Goal: Contribute content

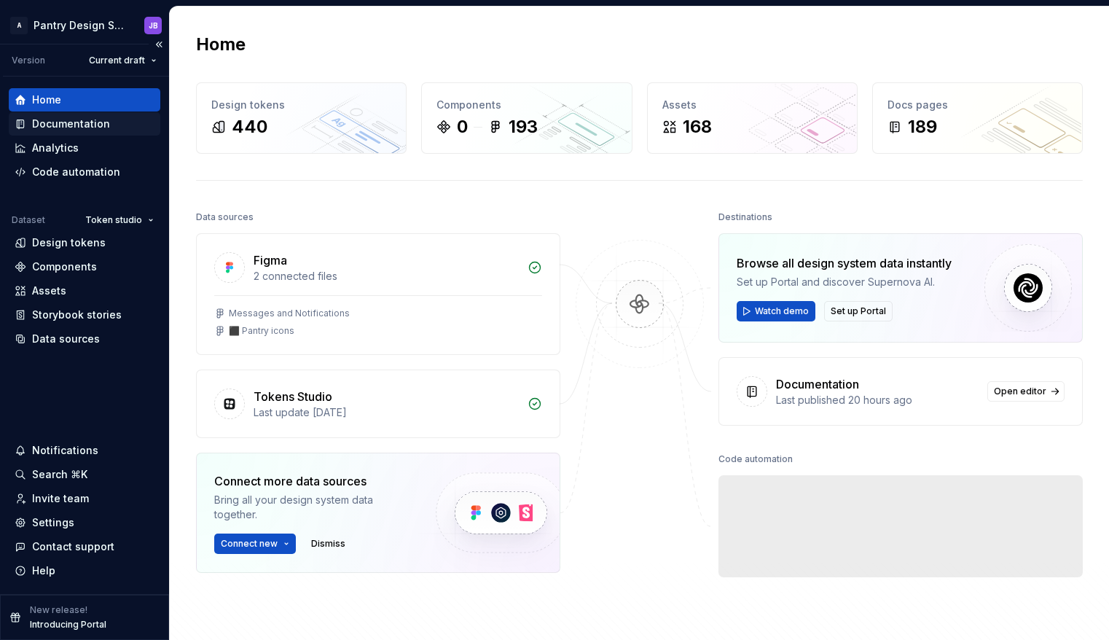
click at [74, 124] on div "Documentation" at bounding box center [71, 124] width 78 height 15
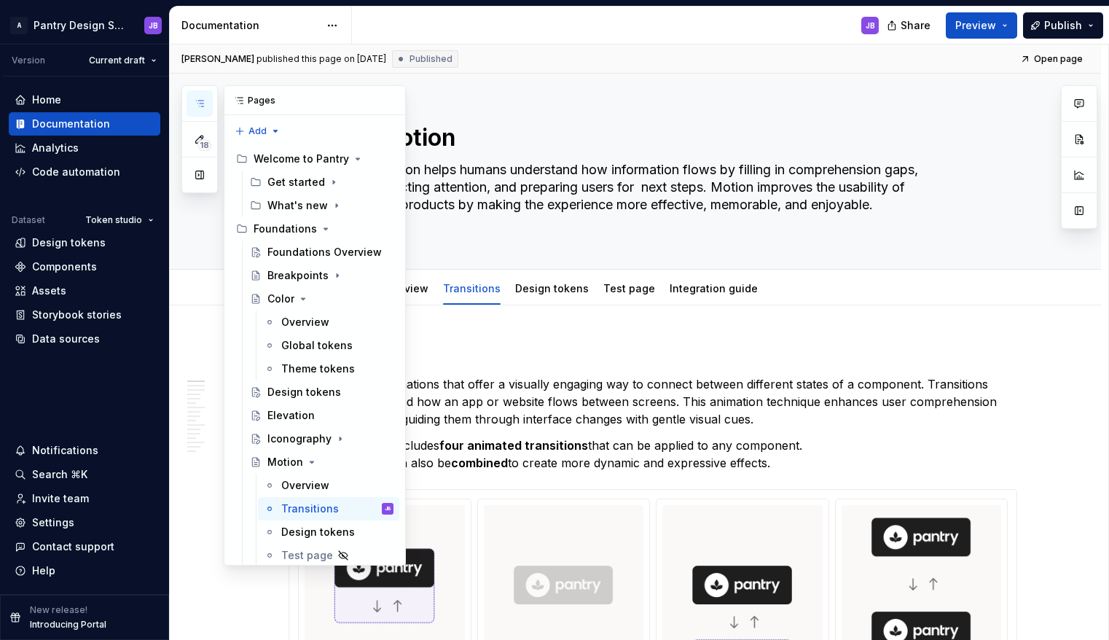
click at [200, 105] on icon "button" at bounding box center [200, 104] width 12 height 12
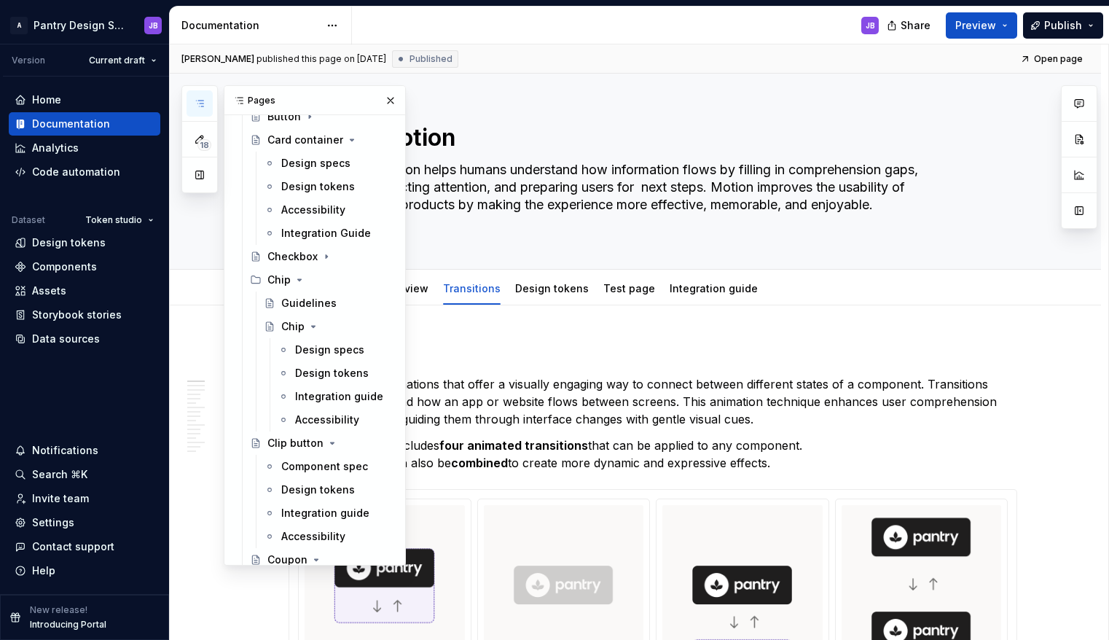
scroll to position [720, 0]
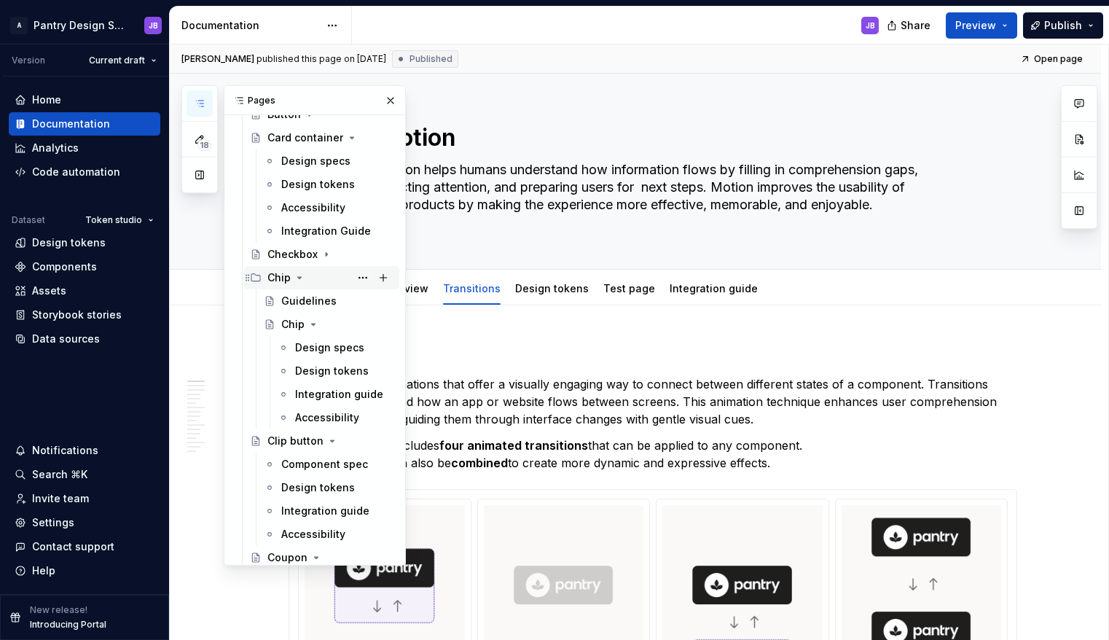
click at [299, 280] on icon "Page tree" at bounding box center [300, 278] width 12 height 12
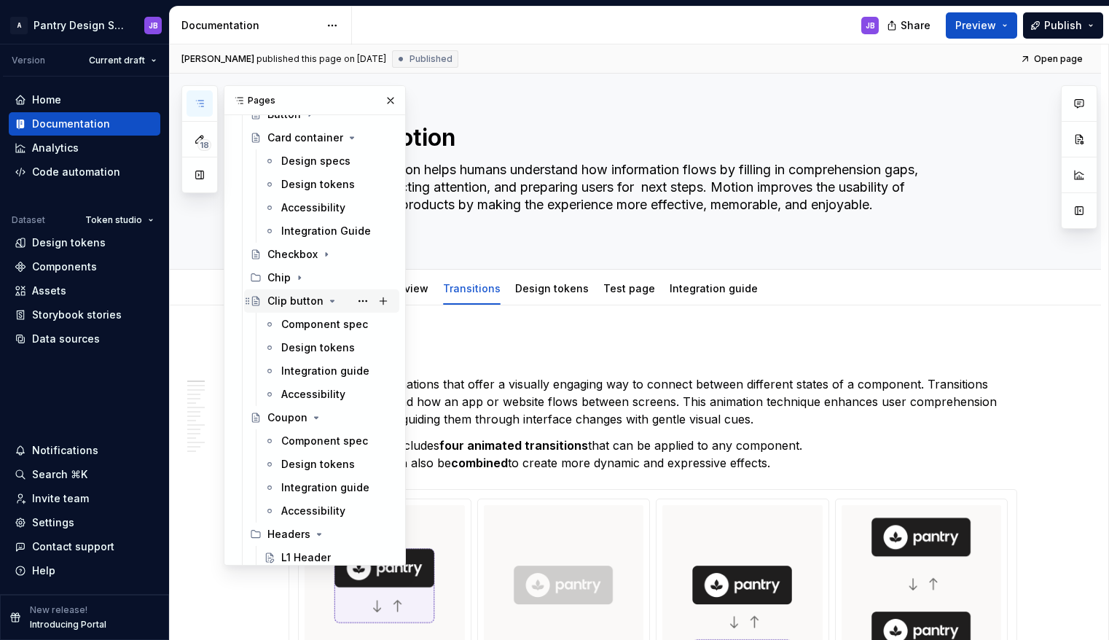
click at [331, 300] on icon "Page tree" at bounding box center [333, 300] width 4 height 1
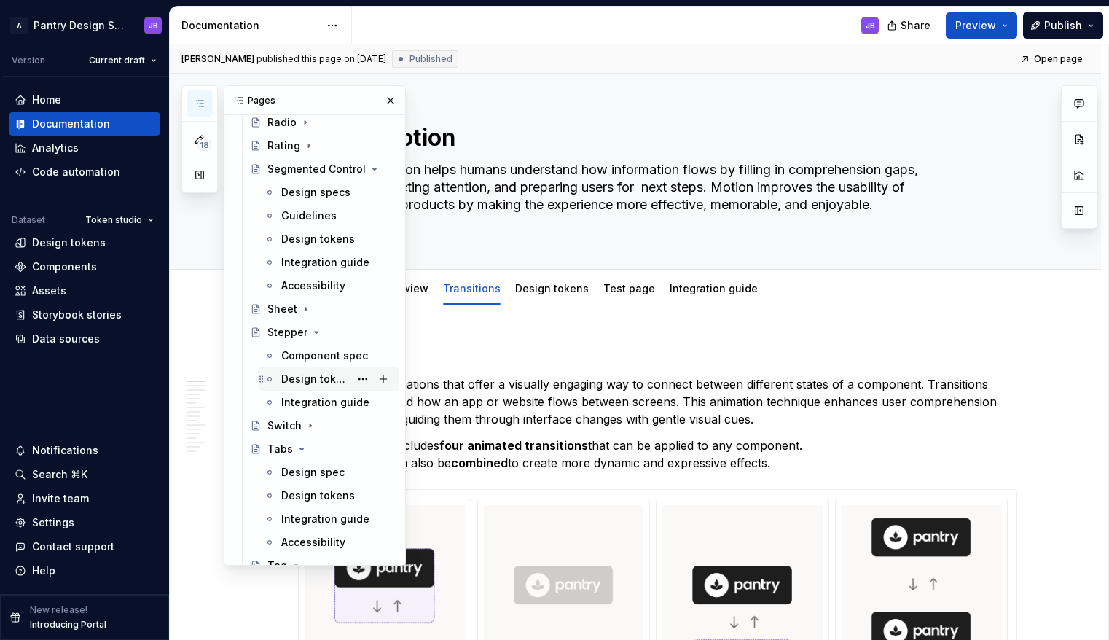
scroll to position [1736, 0]
click at [296, 243] on div "Design tokens" at bounding box center [315, 241] width 68 height 15
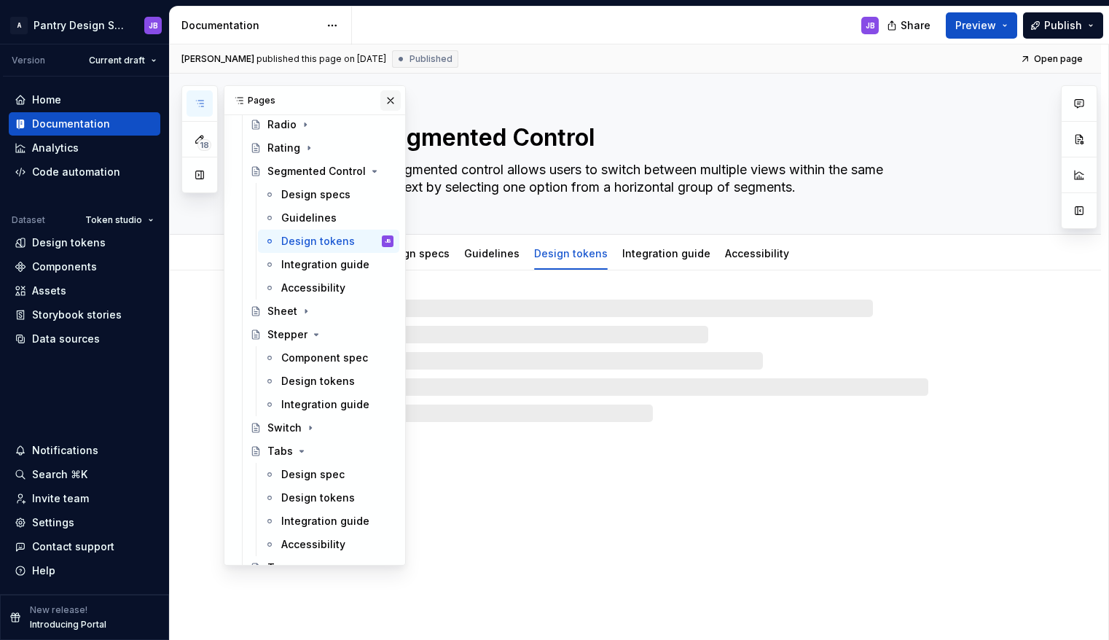
click at [381, 101] on button "button" at bounding box center [390, 100] width 20 height 20
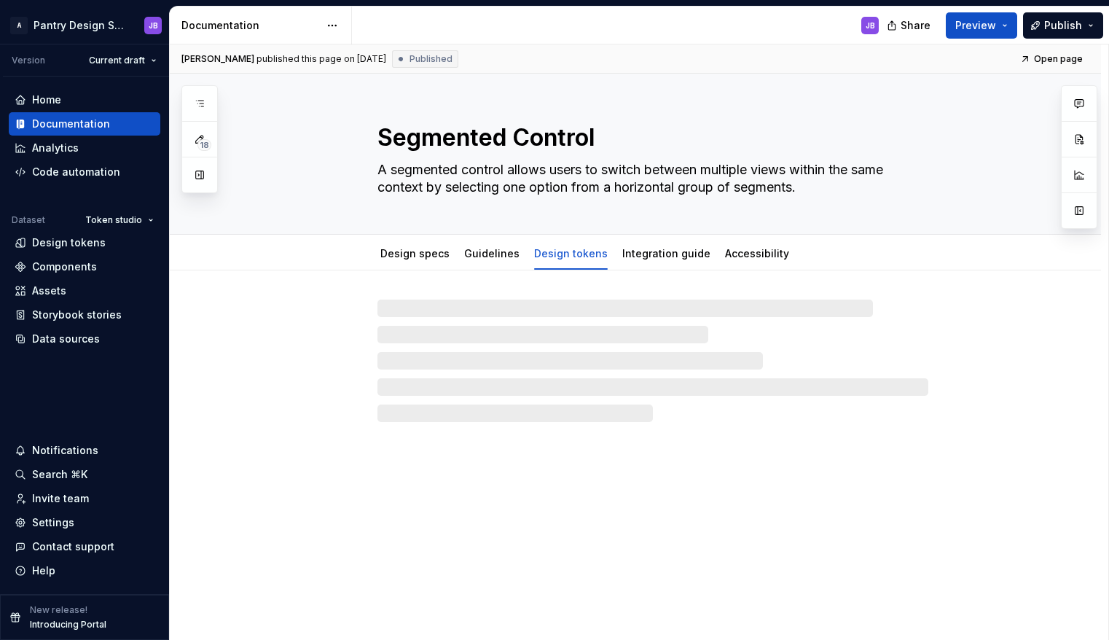
type textarea "*"
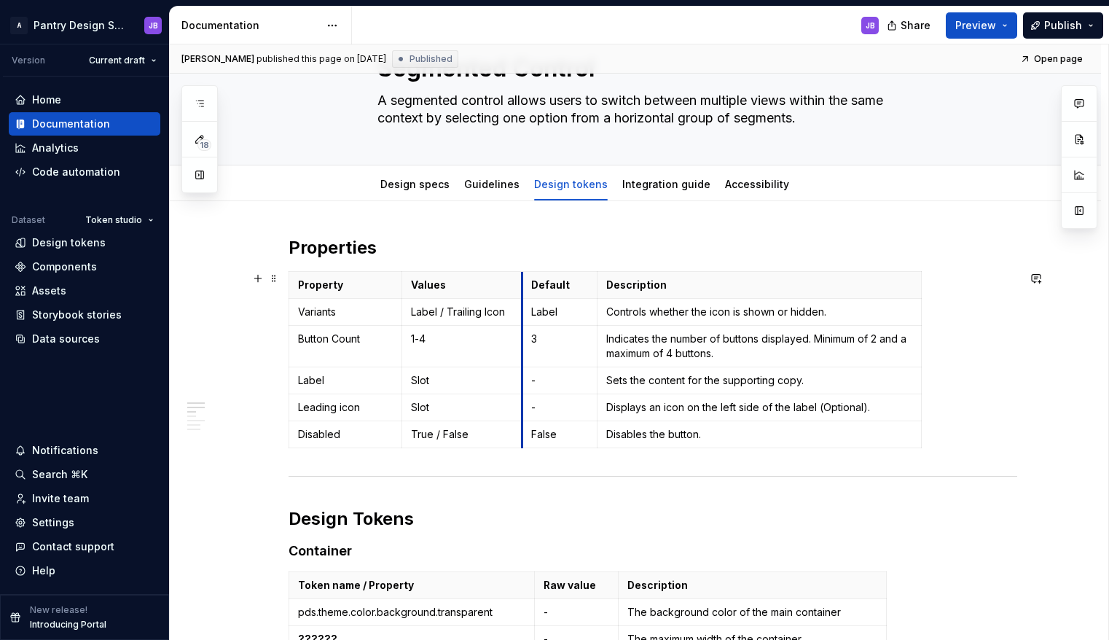
scroll to position [70, 0]
click at [312, 338] on p "Button Count" at bounding box center [345, 338] width 95 height 15
click at [339, 339] on p "Button Count" at bounding box center [345, 338] width 95 height 15
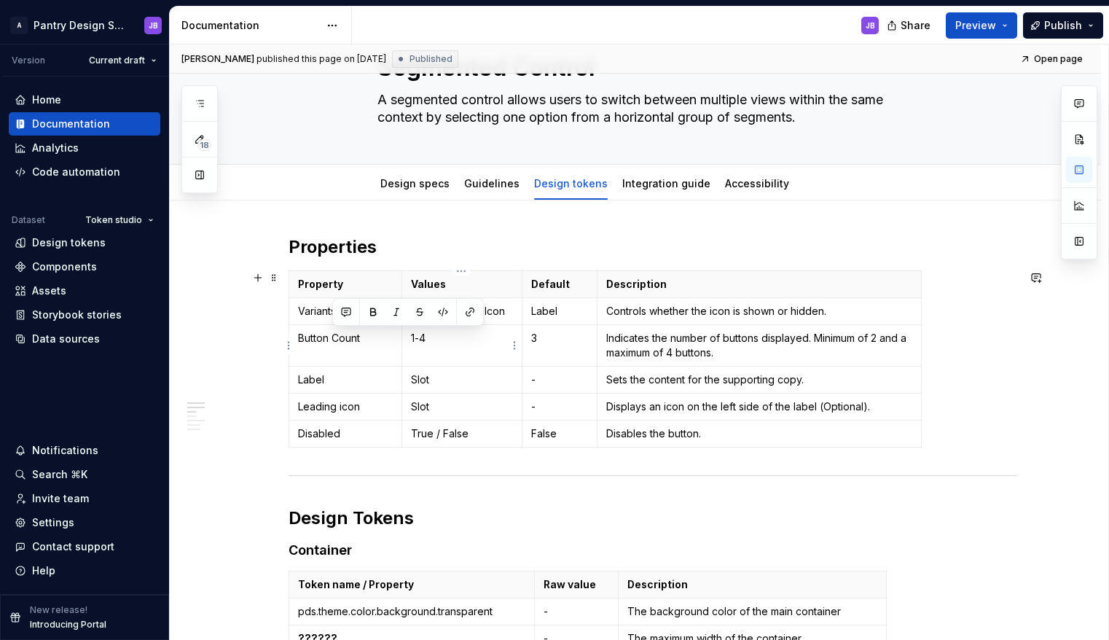
click at [414, 339] on p "1-4" at bounding box center [462, 338] width 102 height 15
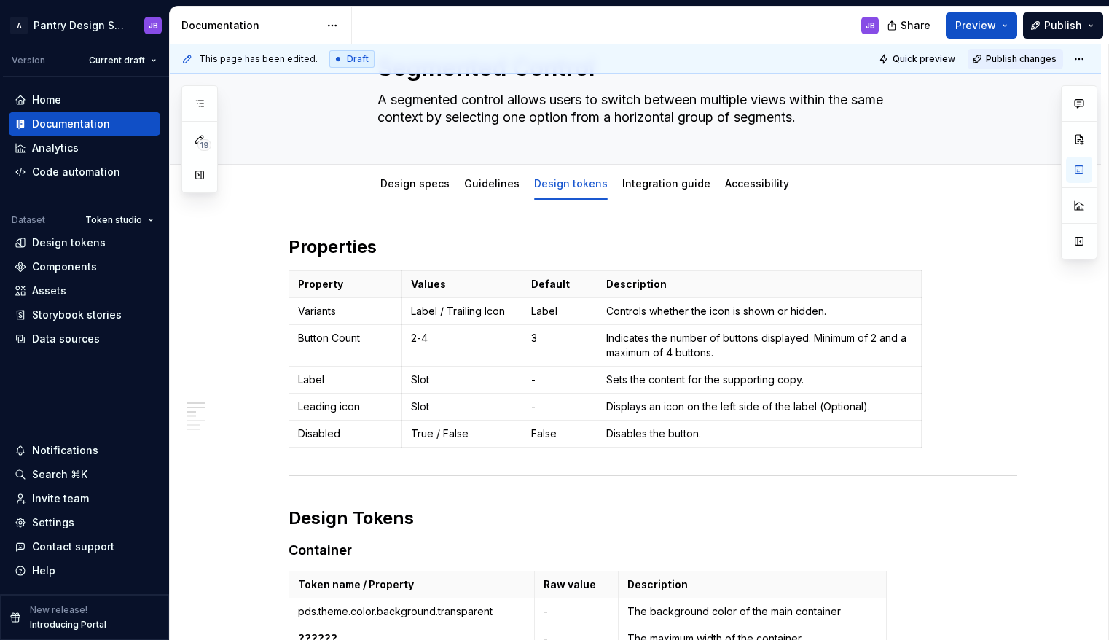
click at [1014, 57] on span "Publish changes" at bounding box center [1021, 59] width 71 height 12
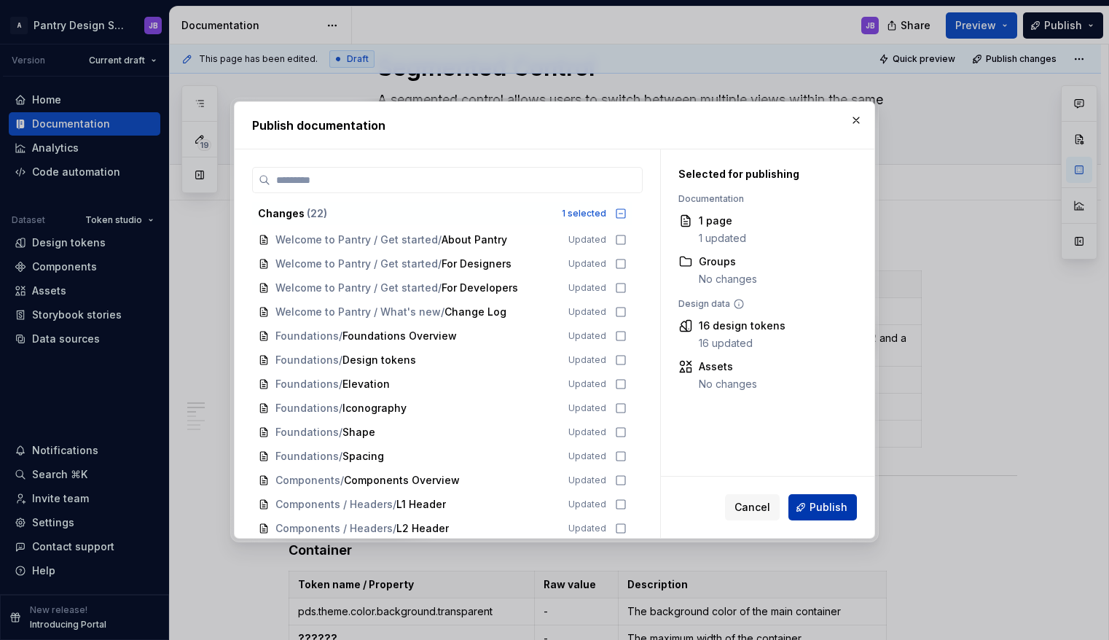
click at [830, 505] on span "Publish" at bounding box center [828, 507] width 38 height 15
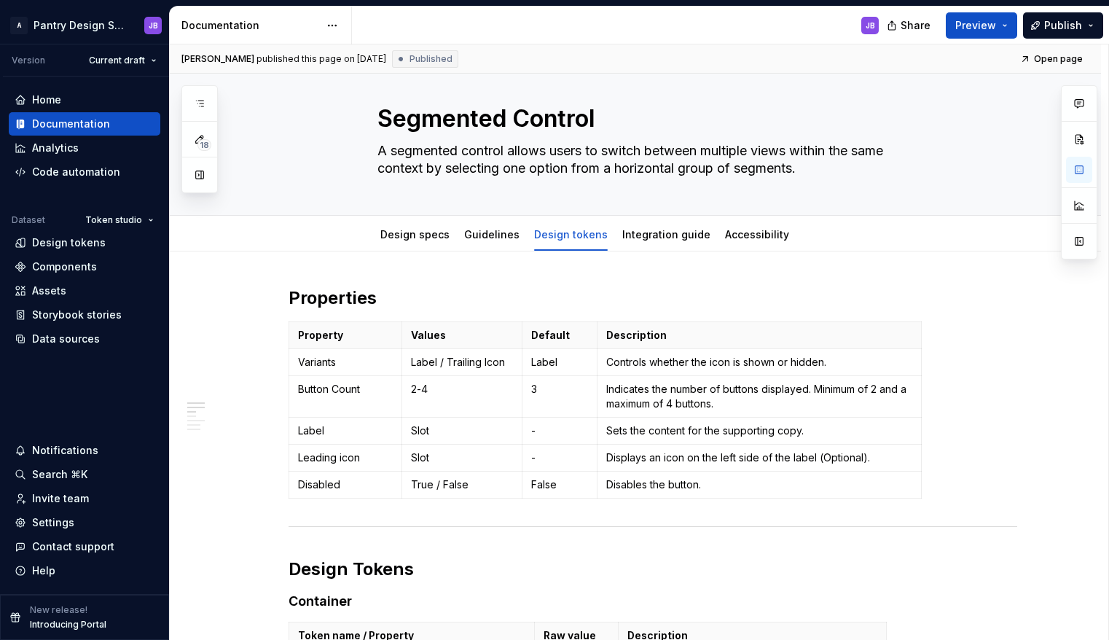
scroll to position [0, 0]
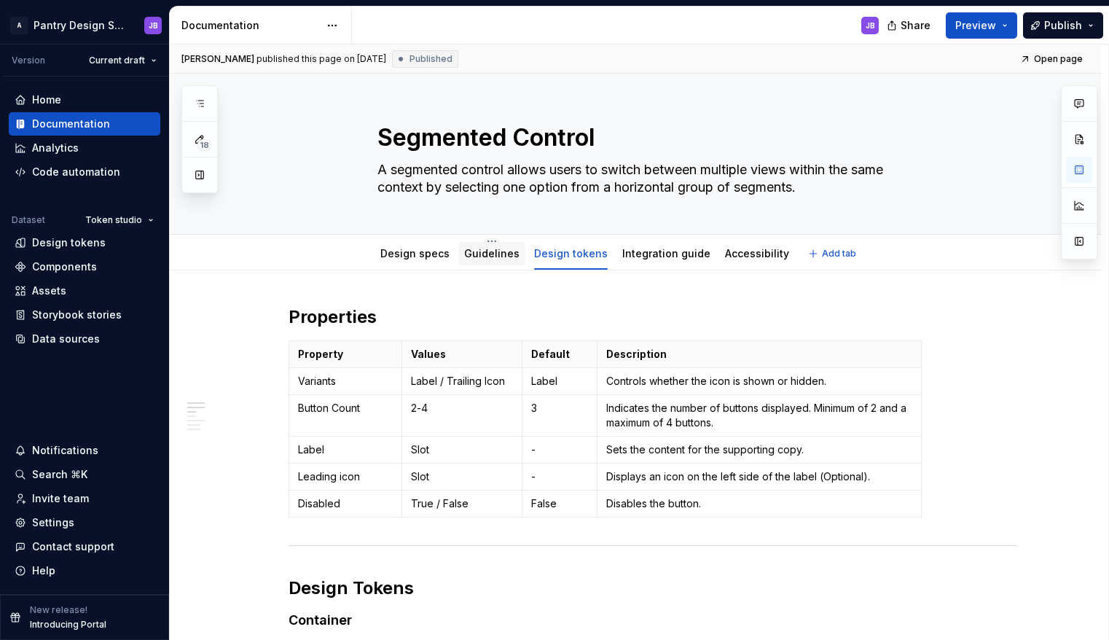
click at [469, 256] on link "Guidelines" at bounding box center [491, 253] width 55 height 12
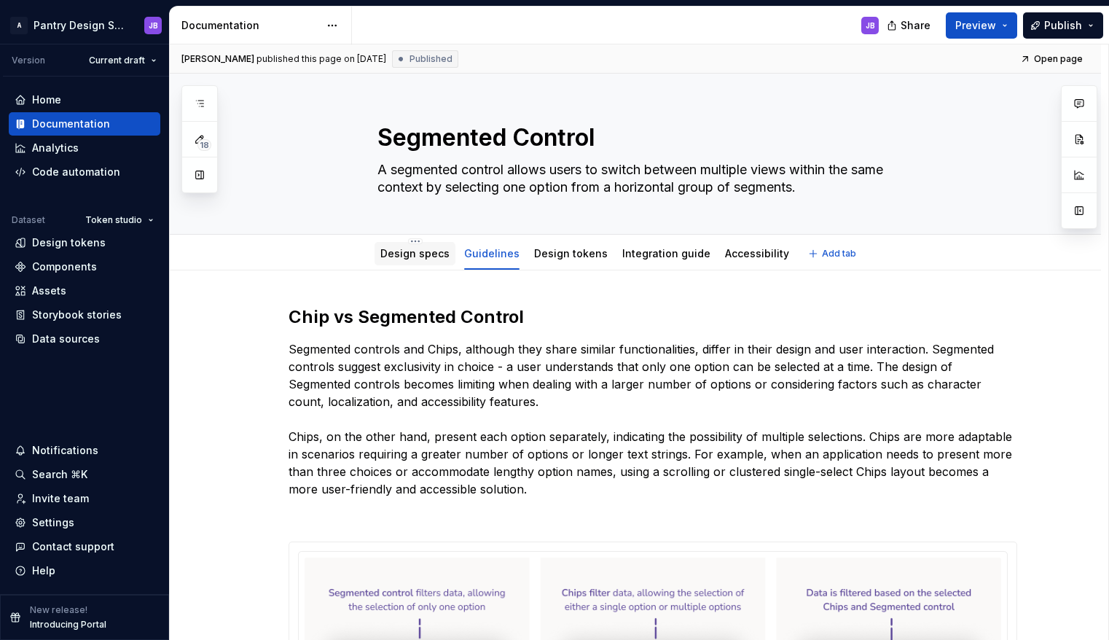
click at [420, 253] on link "Design specs" at bounding box center [414, 253] width 69 height 12
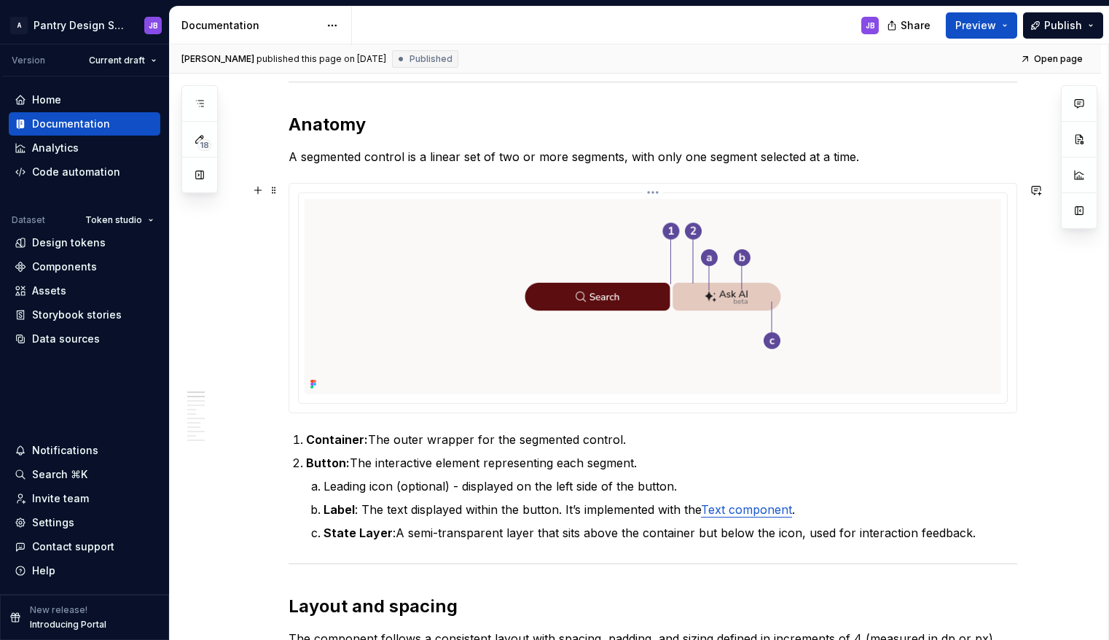
scroll to position [563, 0]
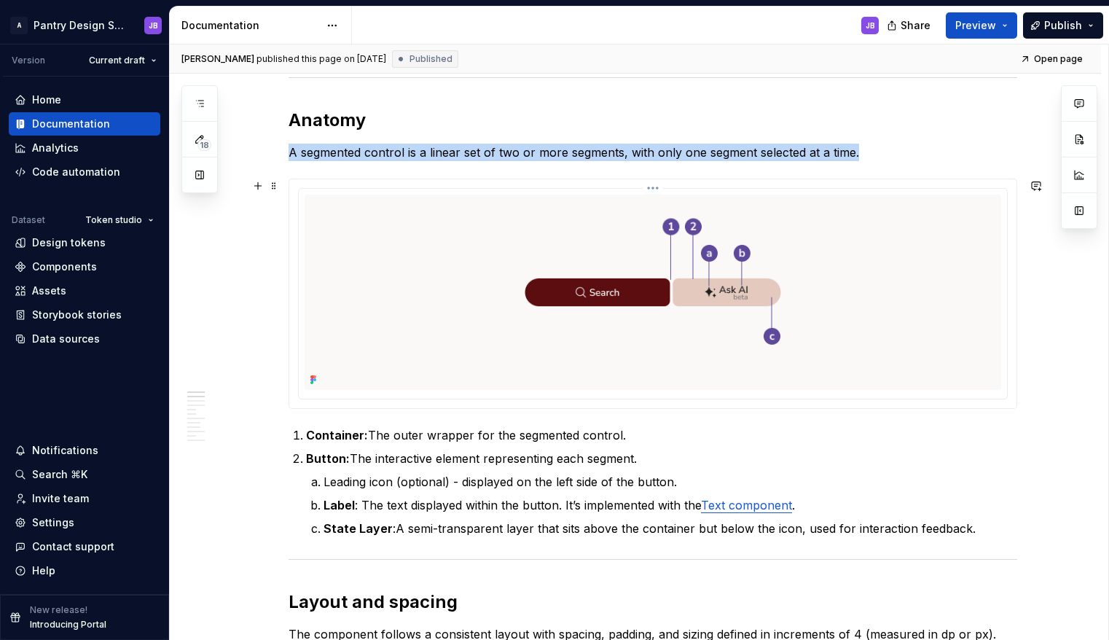
click at [591, 284] on img at bounding box center [652, 291] width 696 height 195
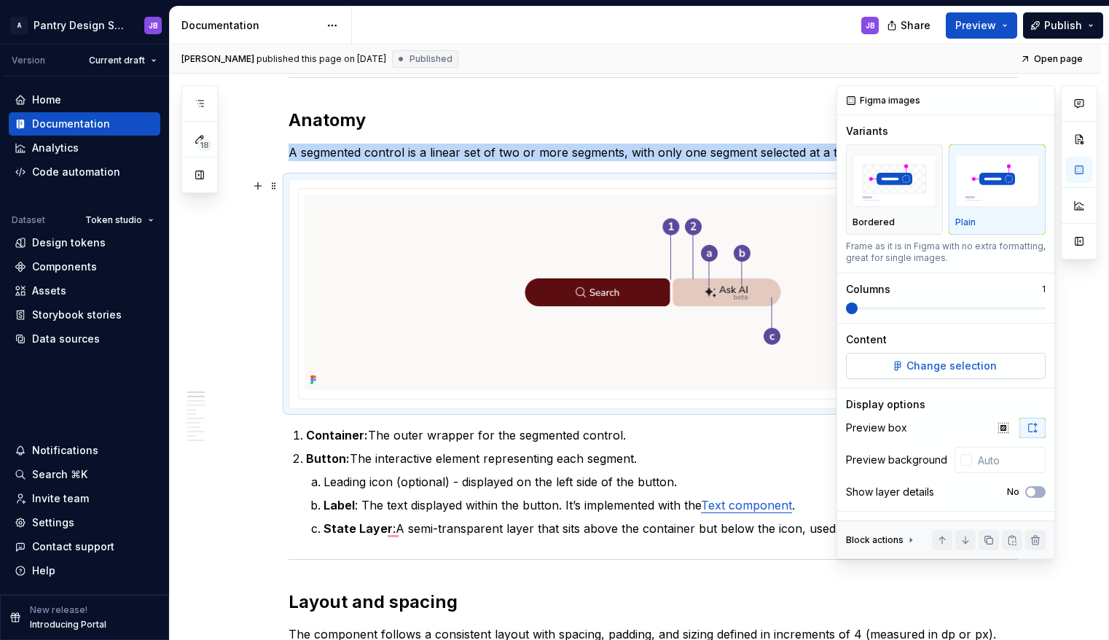
click at [924, 362] on span "Change selection" at bounding box center [951, 365] width 90 height 15
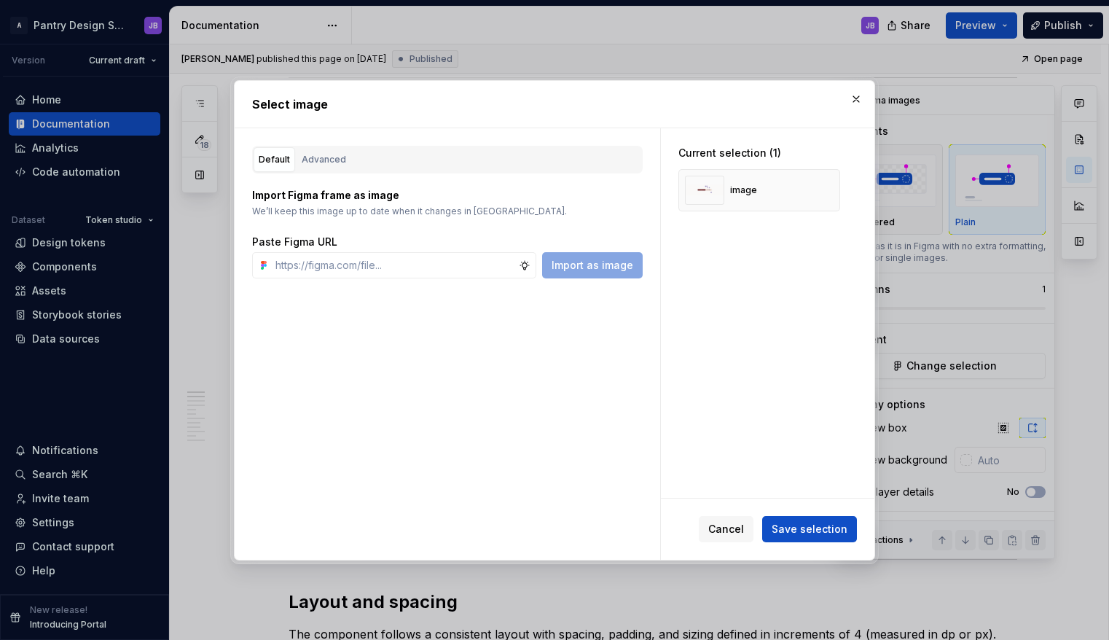
click at [390, 162] on div "Default Advanced" at bounding box center [447, 160] width 390 height 28
click at [390, 158] on div "Default Advanced" at bounding box center [447, 160] width 390 height 28
click at [371, 261] on input "text" at bounding box center [394, 265] width 249 height 26
click at [410, 206] on p "We’ll keep this image up to date when it changes in [GEOGRAPHIC_DATA]." at bounding box center [447, 211] width 390 height 12
click at [779, 176] on div "image" at bounding box center [759, 190] width 162 height 42
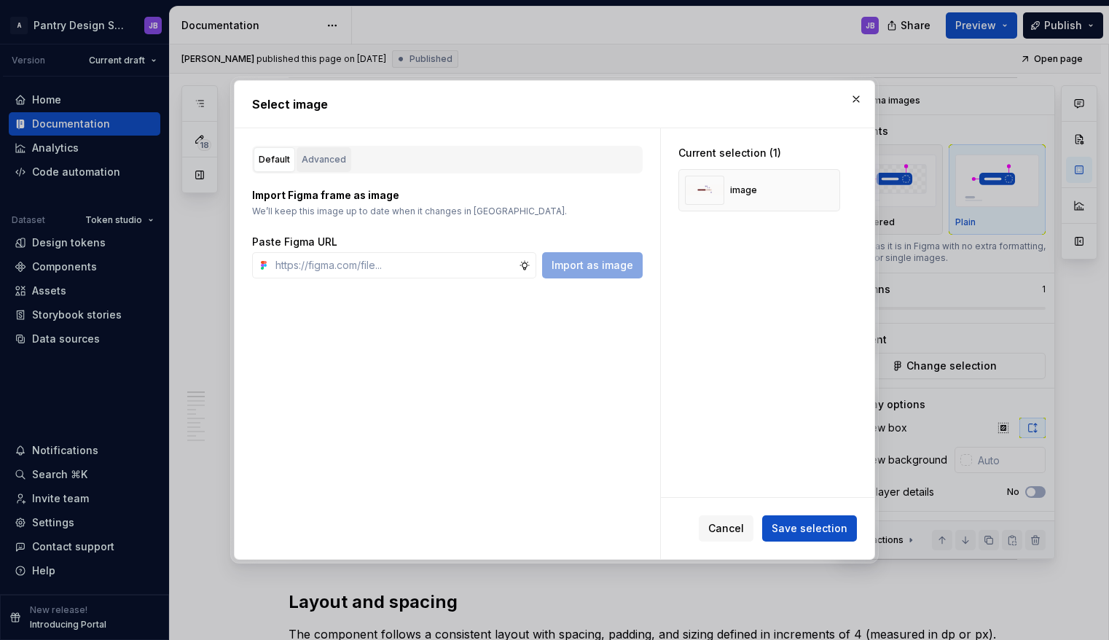
click at [320, 161] on div "Advanced" at bounding box center [324, 159] width 44 height 15
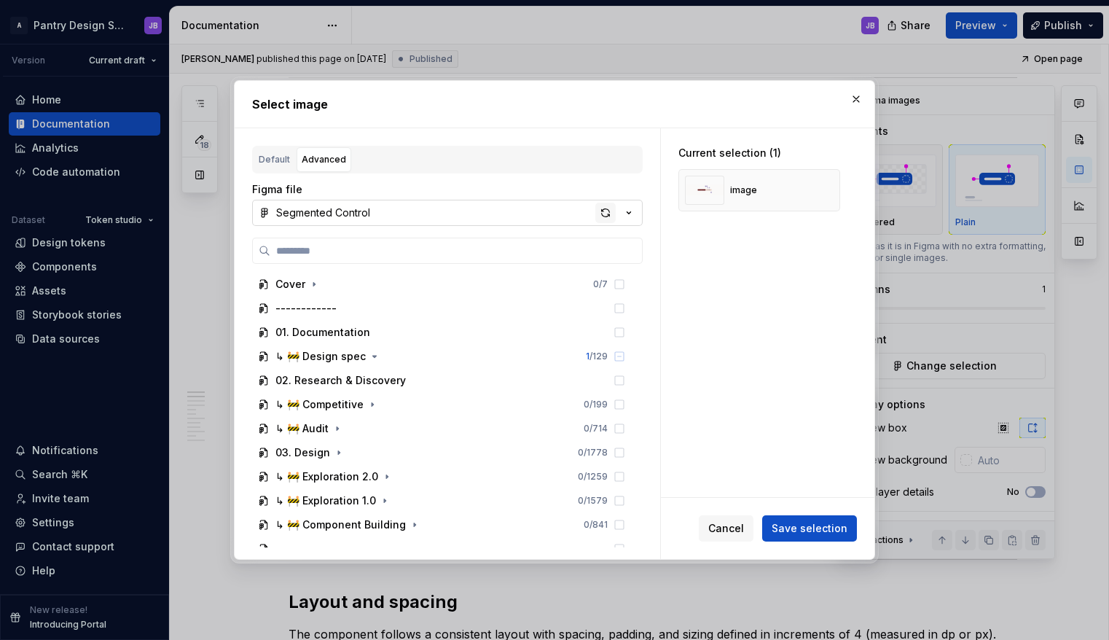
click at [603, 213] on div "button" at bounding box center [605, 212] width 20 height 20
click at [816, 531] on span "Save selection" at bounding box center [809, 528] width 76 height 15
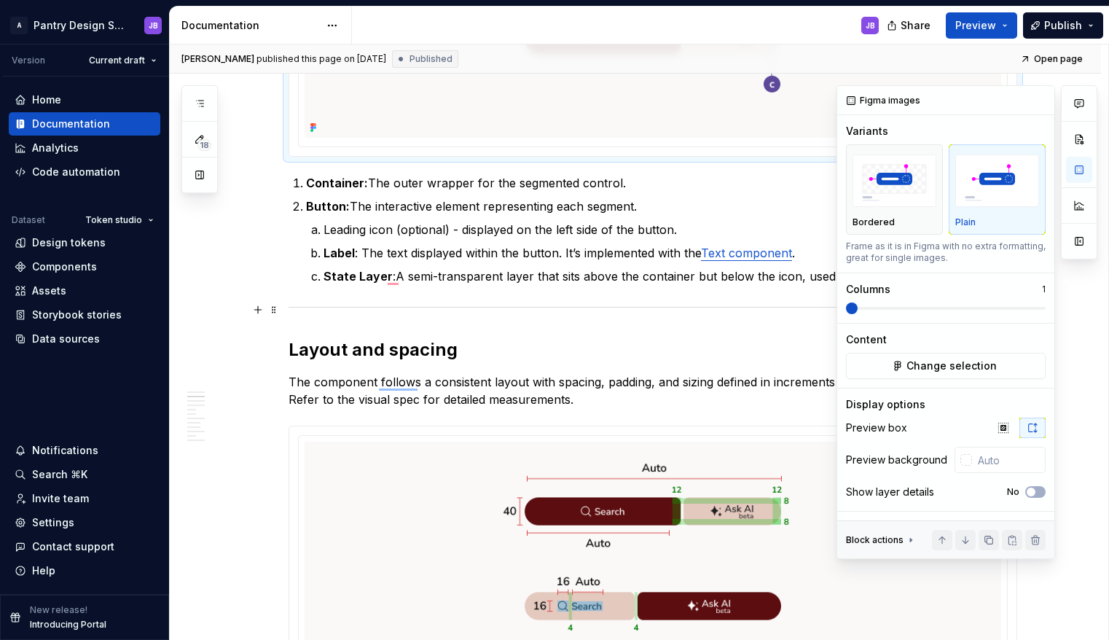
scroll to position [827, 0]
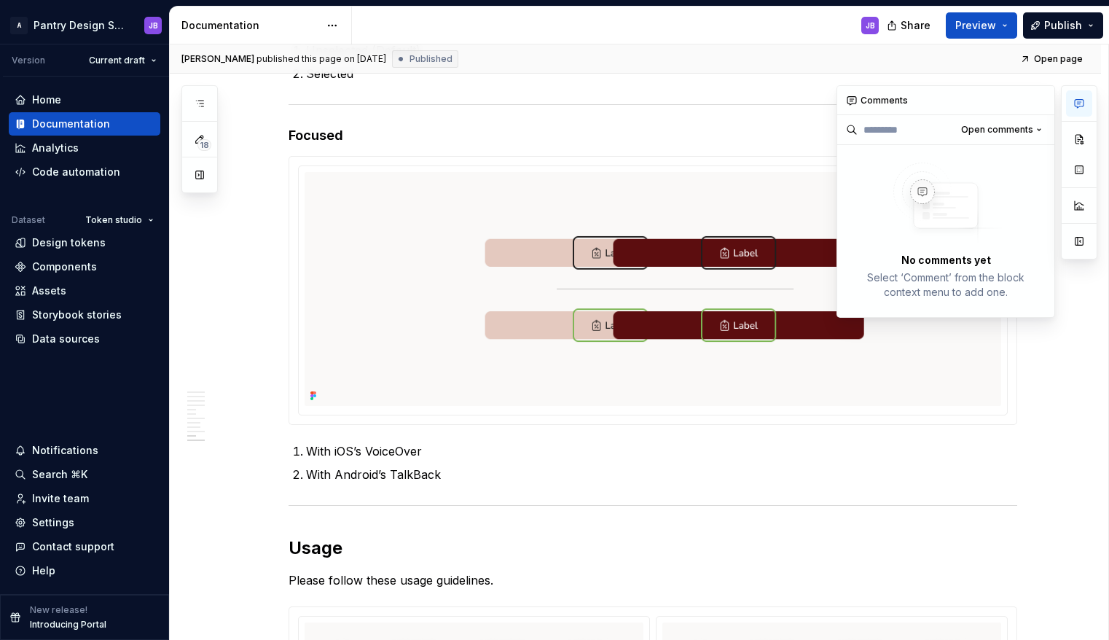
type textarea "*"
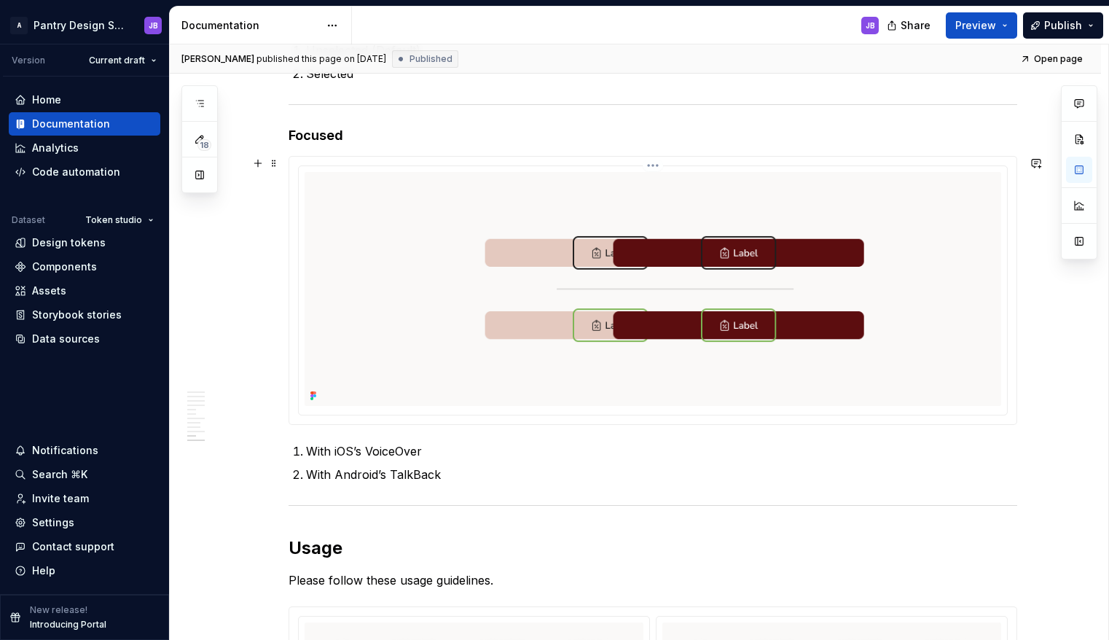
type input "#FFFFFF"
click at [355, 350] on img "To enrich screen reader interactions, please activate Accessibility in Grammarl…" at bounding box center [652, 289] width 696 height 234
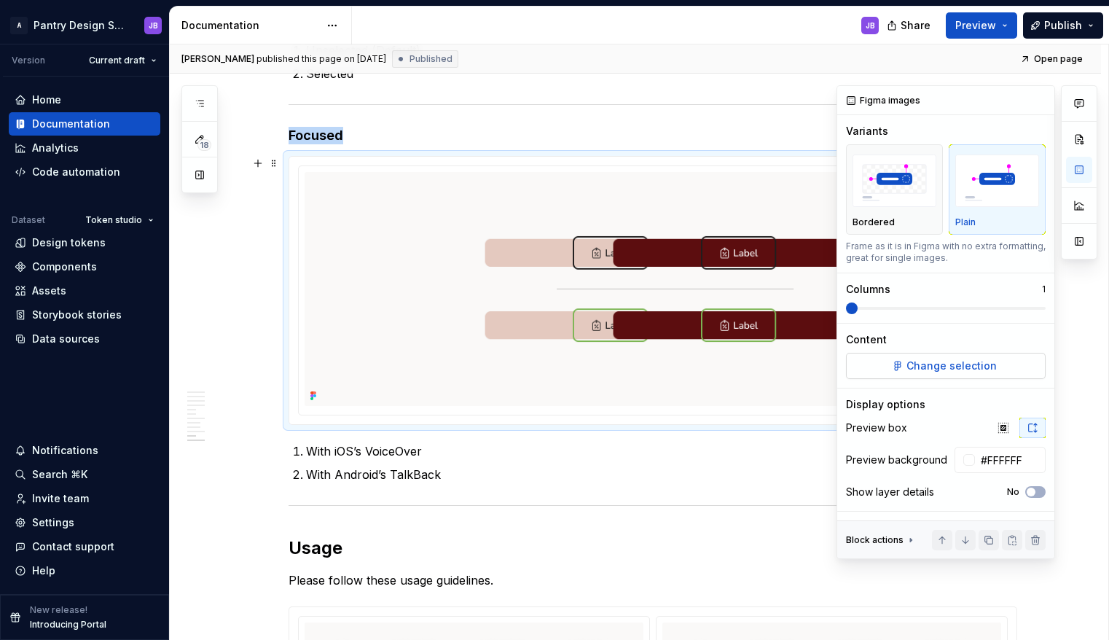
click at [958, 371] on span "Change selection" at bounding box center [951, 365] width 90 height 15
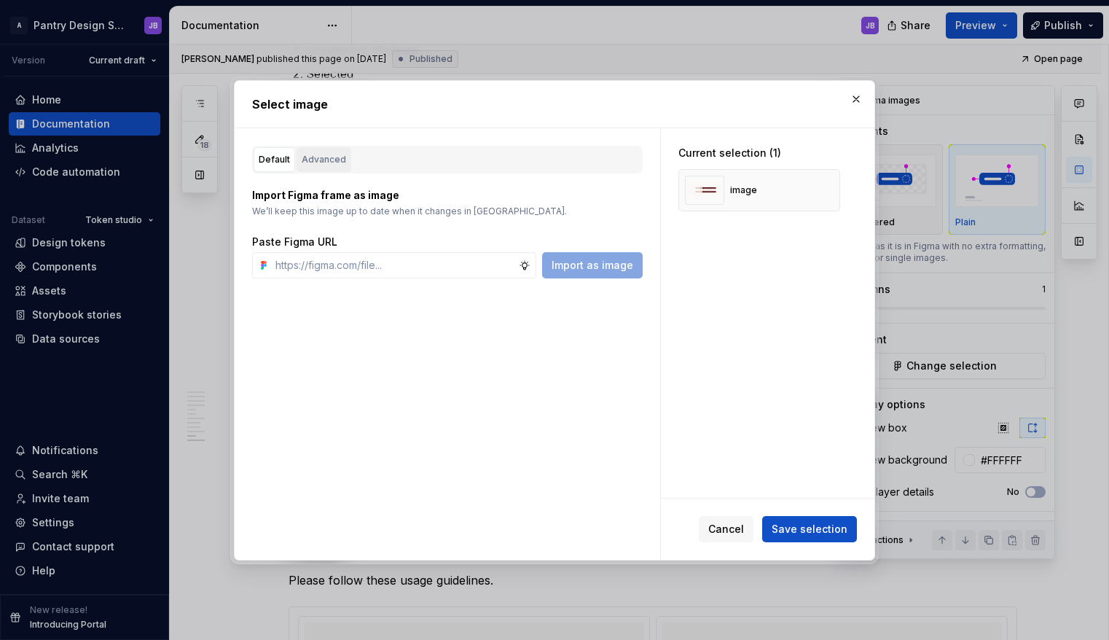
click at [325, 159] on div "Advanced" at bounding box center [324, 159] width 44 height 15
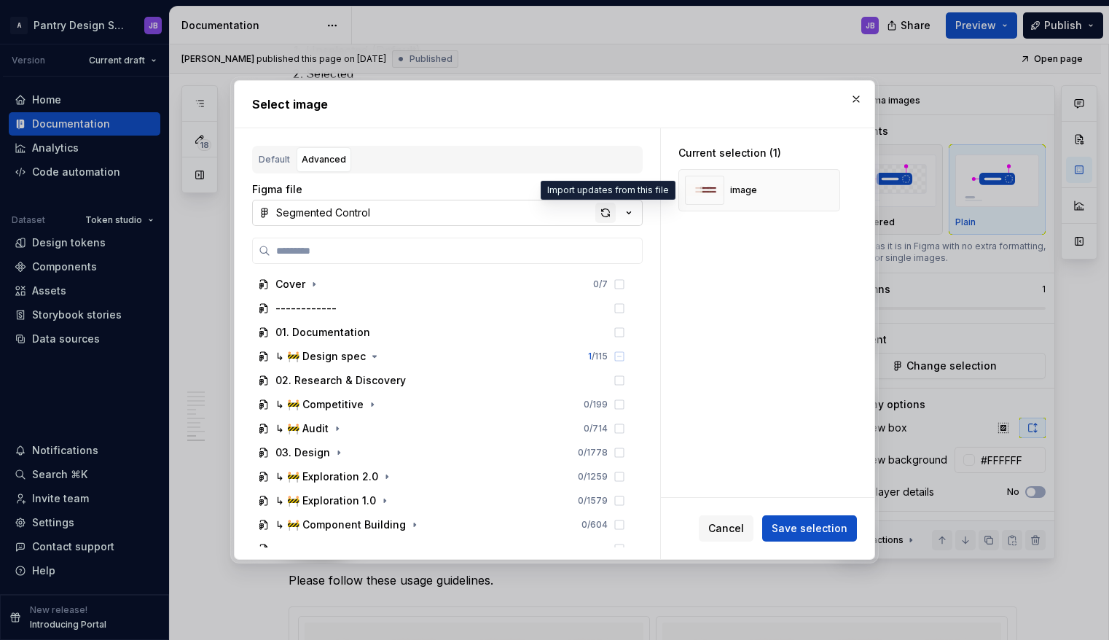
click at [604, 211] on div "button" at bounding box center [605, 212] width 20 height 20
click at [826, 528] on span "Save selection" at bounding box center [809, 528] width 76 height 15
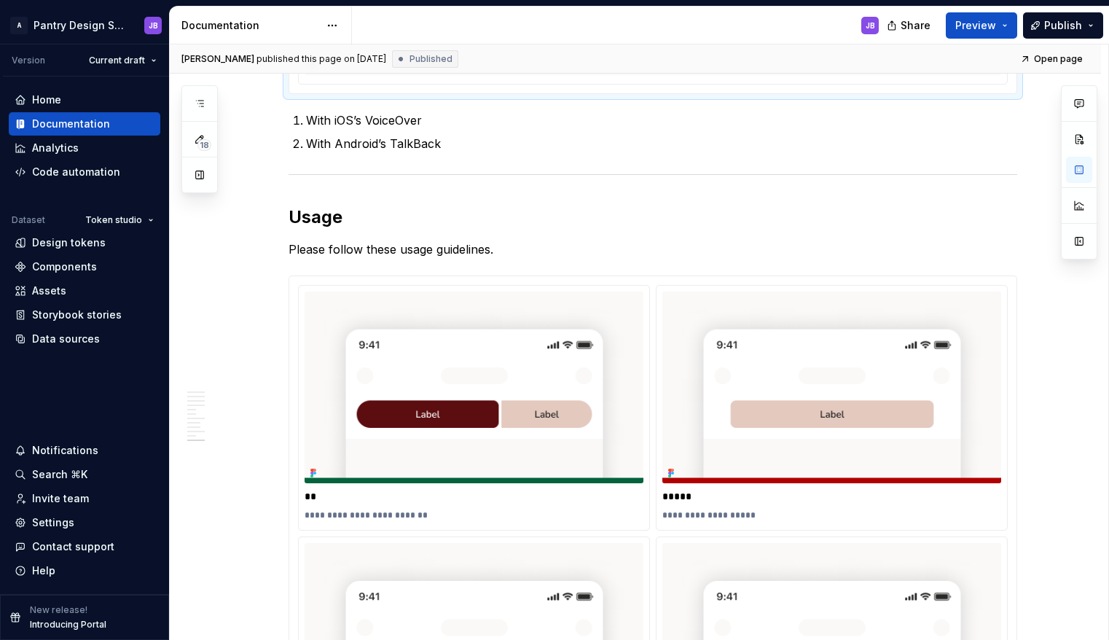
scroll to position [4353, 0]
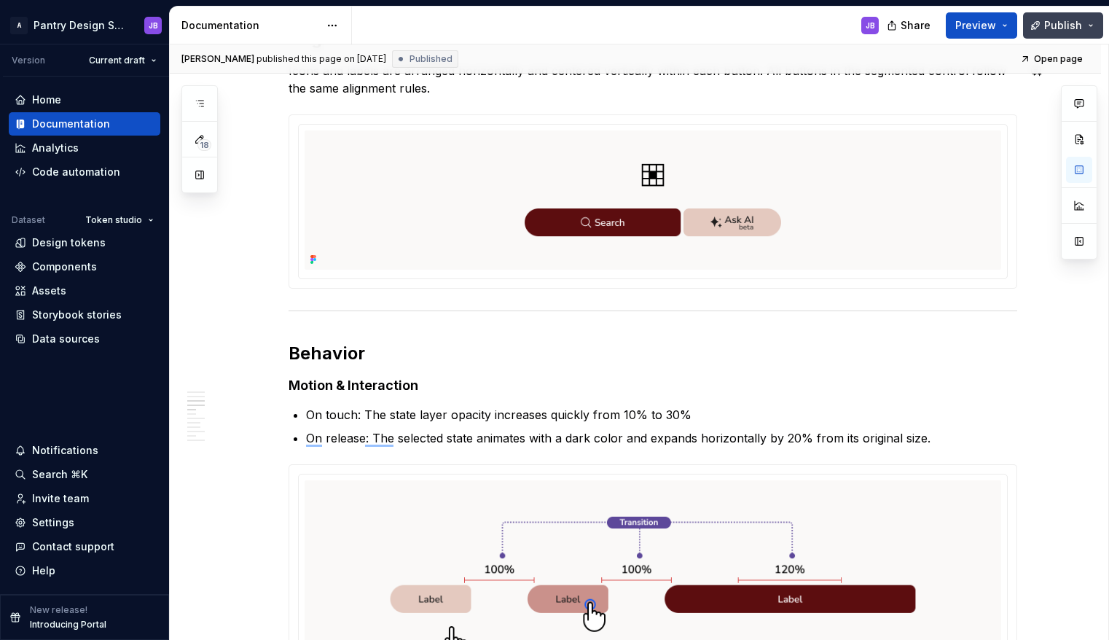
click at [1066, 24] on span "Publish" at bounding box center [1063, 25] width 38 height 15
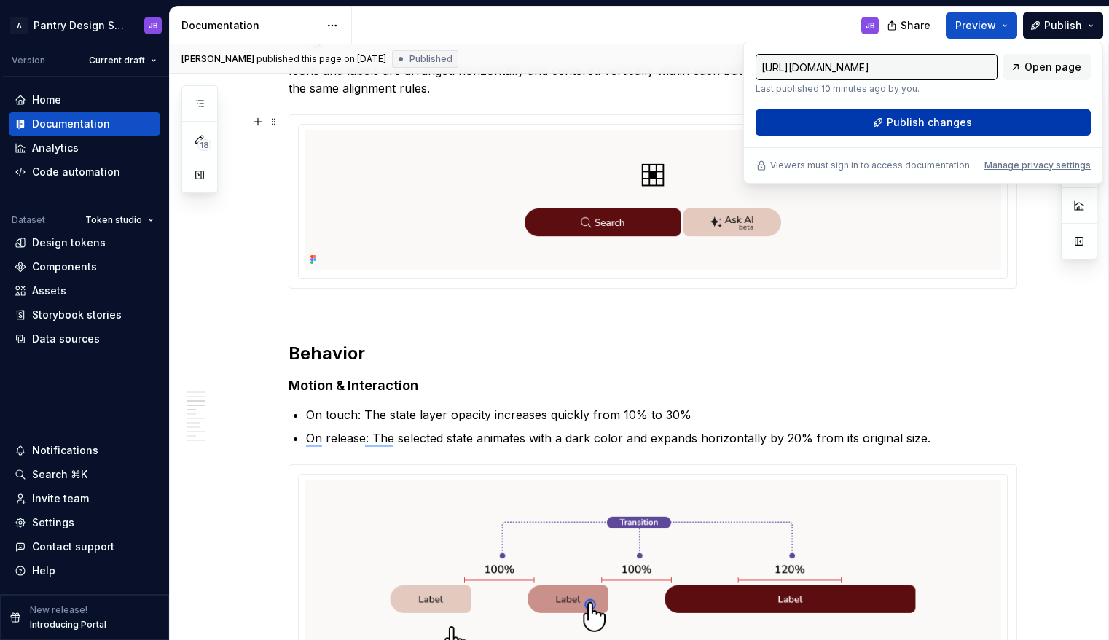
click at [951, 122] on span "Publish changes" at bounding box center [928, 122] width 85 height 15
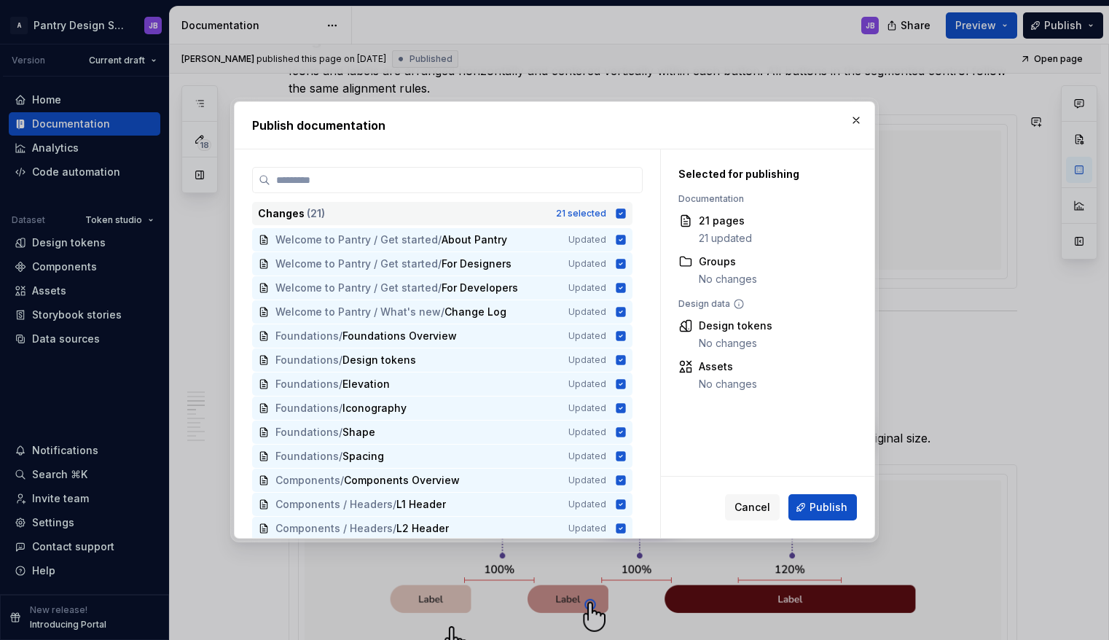
click at [622, 212] on icon at bounding box center [620, 212] width 9 height 9
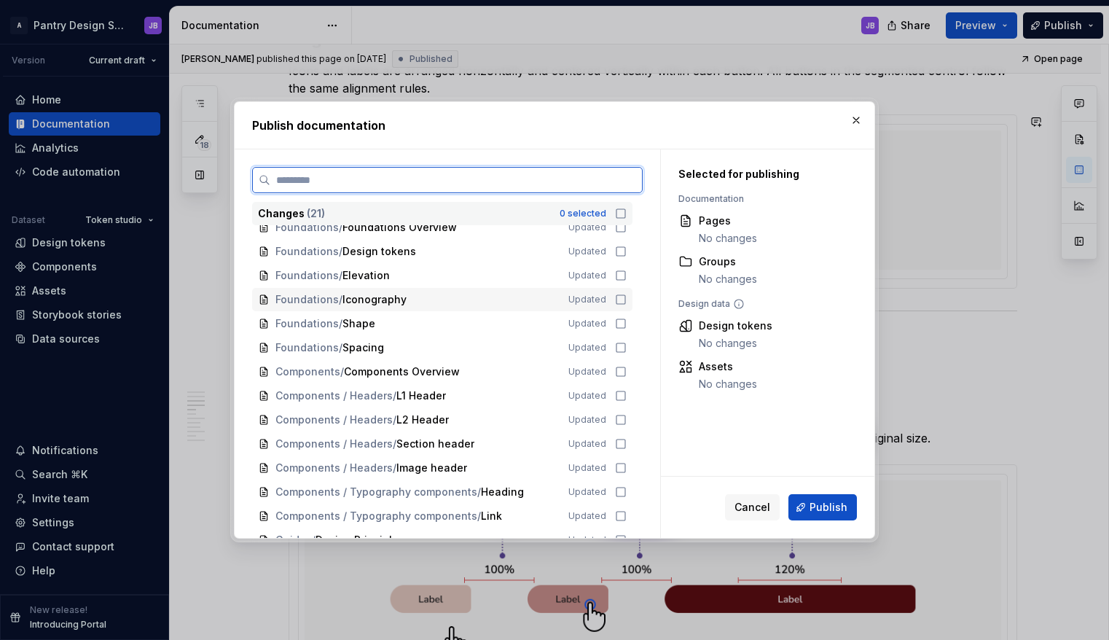
click at [618, 301] on icon at bounding box center [621, 300] width 12 height 12
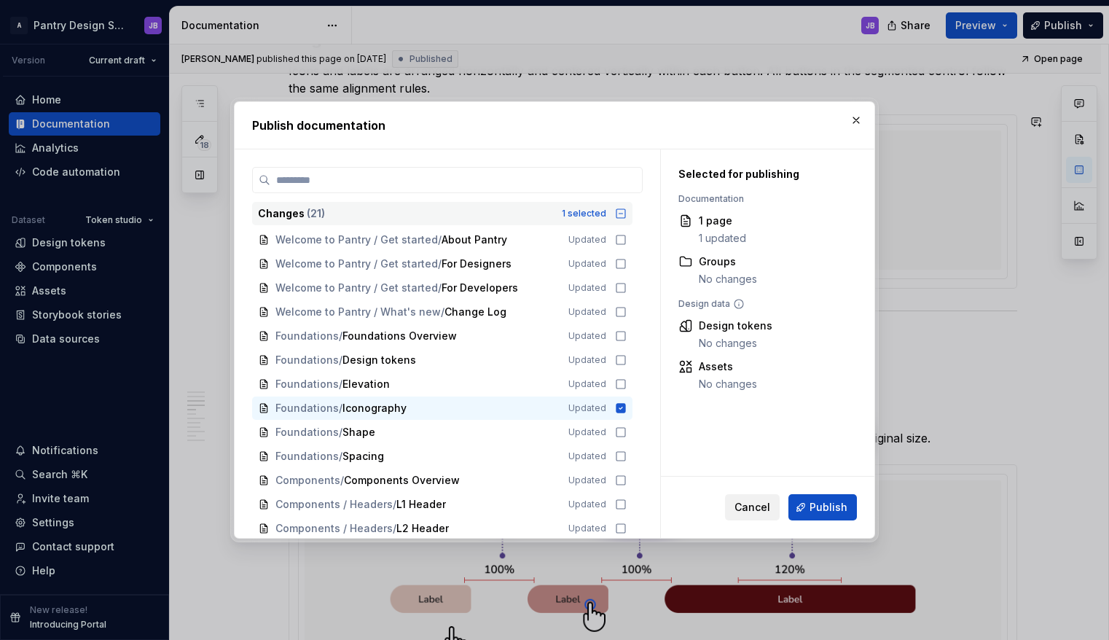
click at [757, 506] on span "Cancel" at bounding box center [752, 507] width 36 height 15
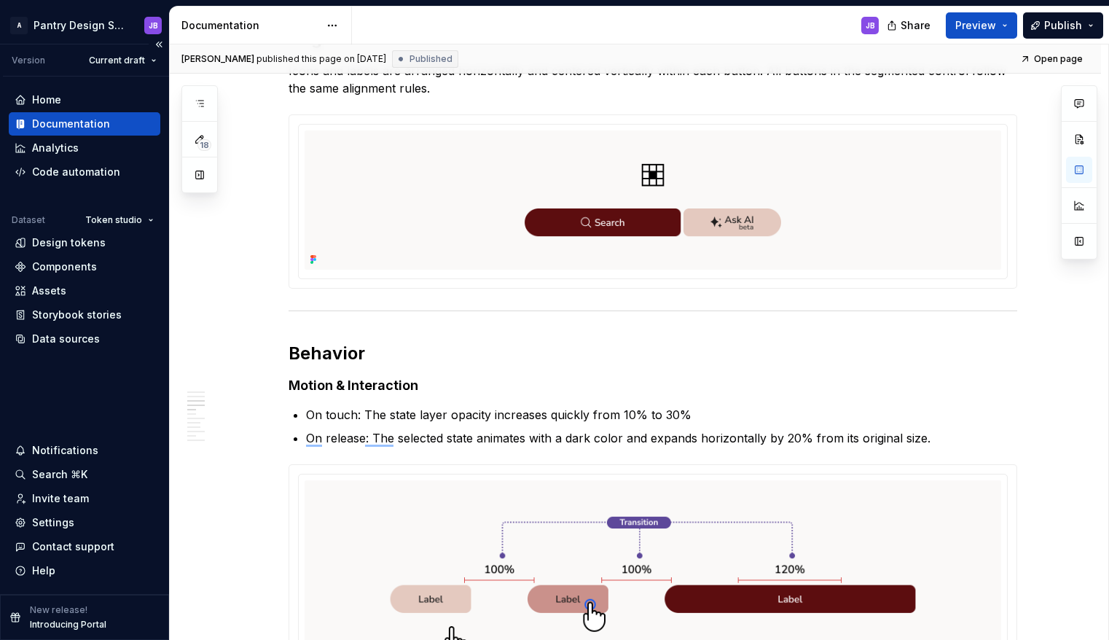
type textarea "*"
